Goal: Find specific page/section: Find specific page/section

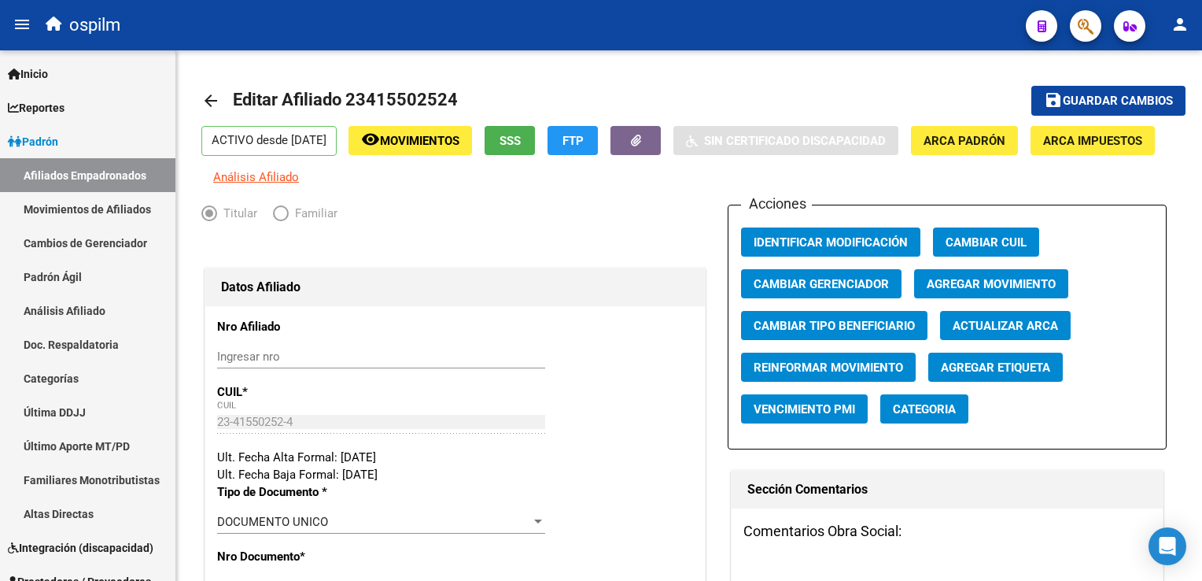
click at [1075, 30] on button "button" at bounding box center [1085, 25] width 31 height 31
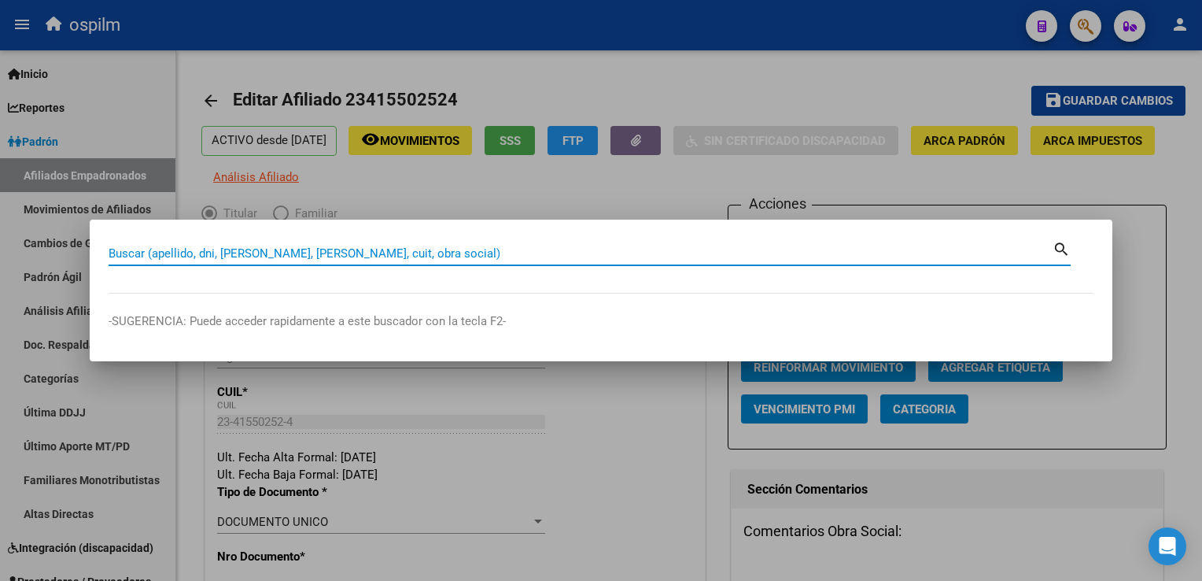
paste input "20134442132"
type input "20134442132"
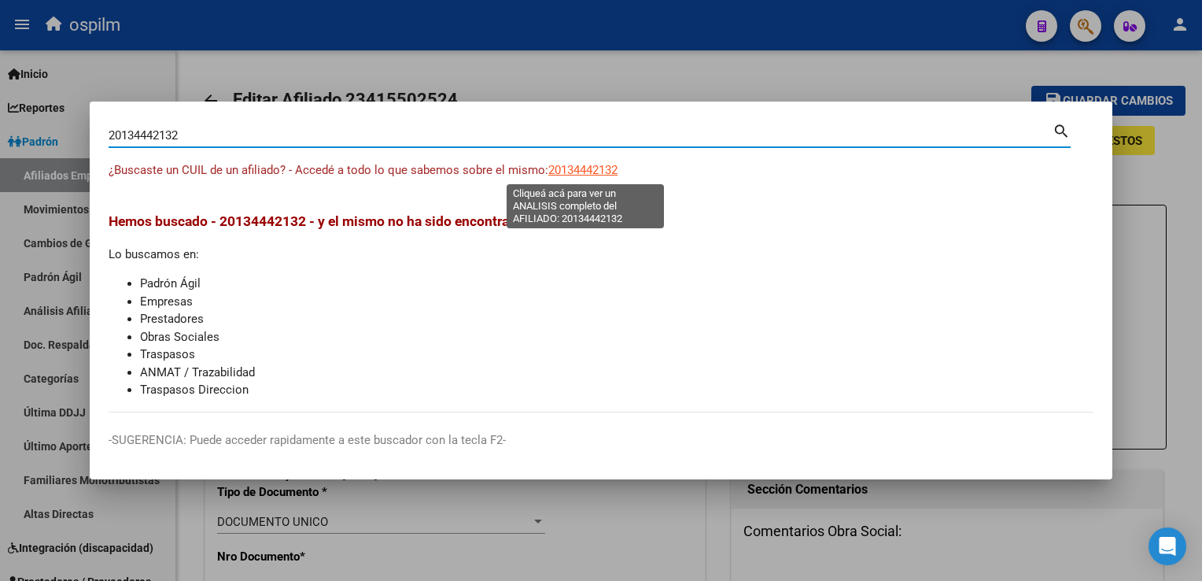
click at [588, 172] on span "20134442132" at bounding box center [582, 170] width 69 height 14
type textarea "20134442132"
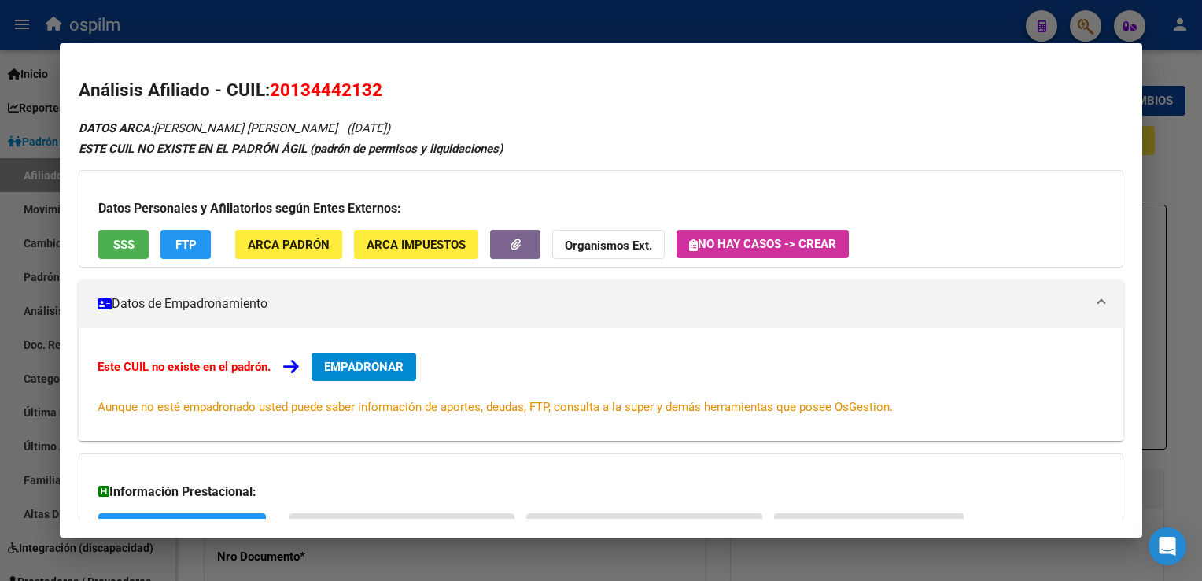
click at [126, 250] on span "SSS" at bounding box center [123, 245] width 21 height 14
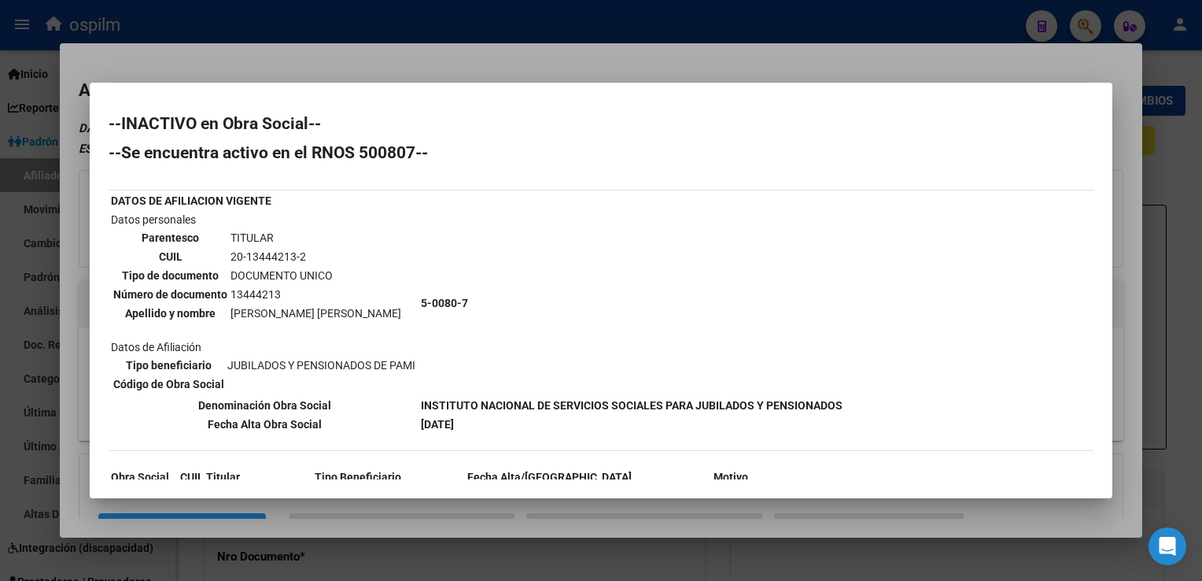
click at [452, 51] on div at bounding box center [601, 290] width 1202 height 581
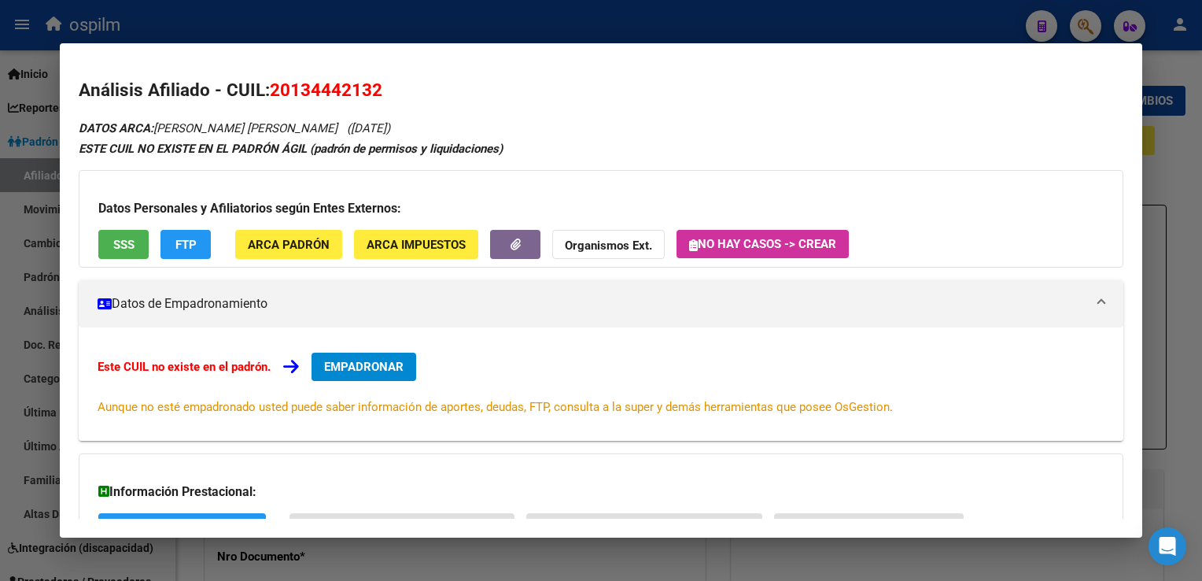
click at [674, 26] on div at bounding box center [601, 290] width 1202 height 581
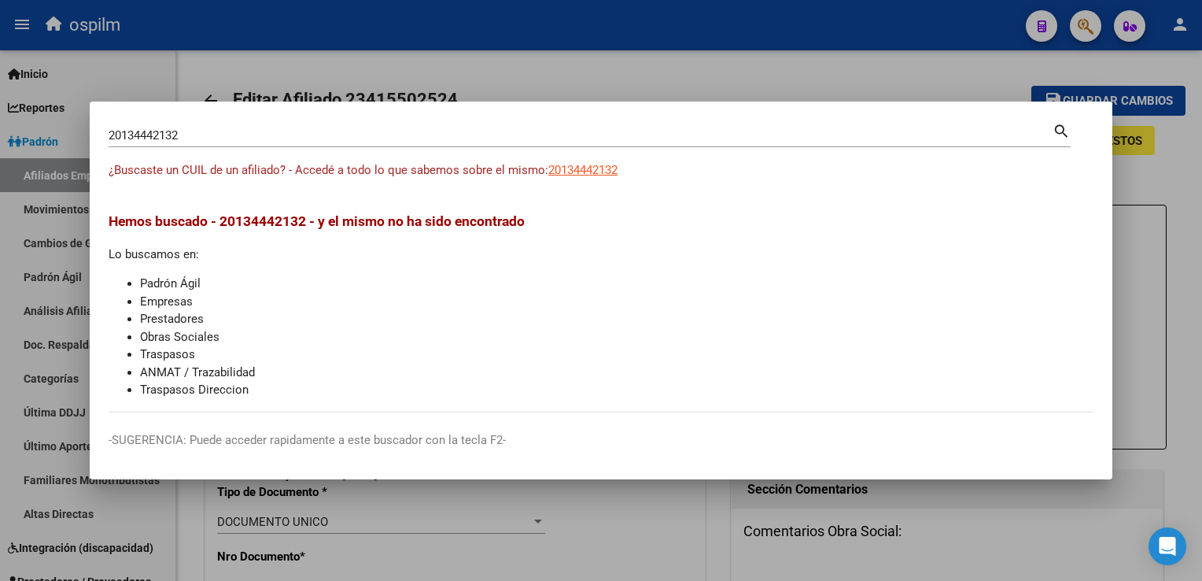
click at [792, 78] on div at bounding box center [601, 290] width 1202 height 581
